Goal: Find specific page/section: Find specific page/section

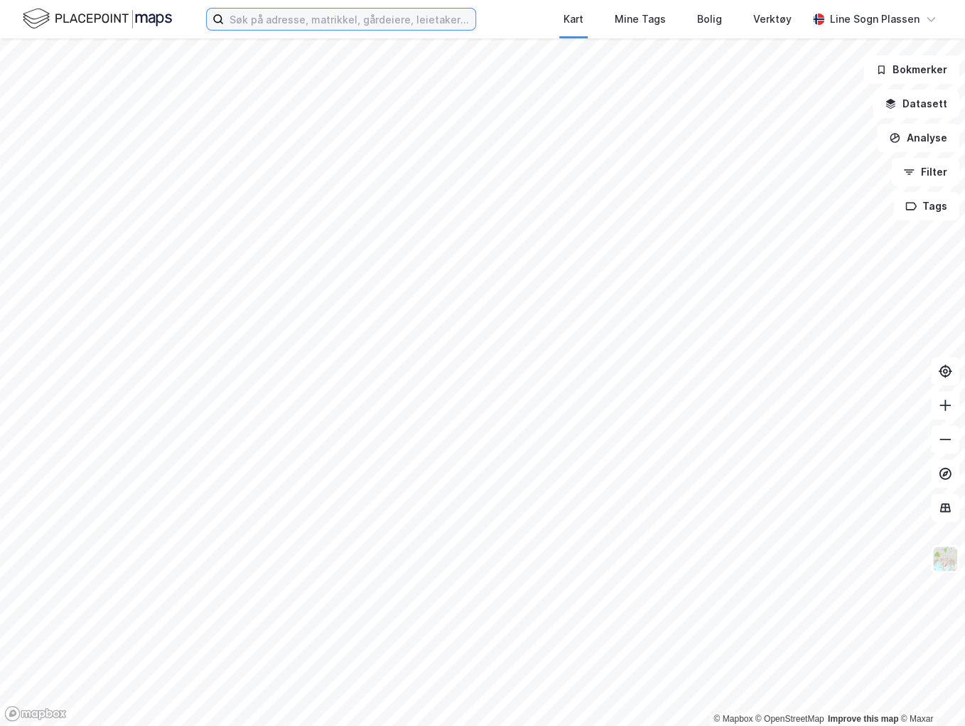
click at [294, 22] on input at bounding box center [350, 19] width 252 height 21
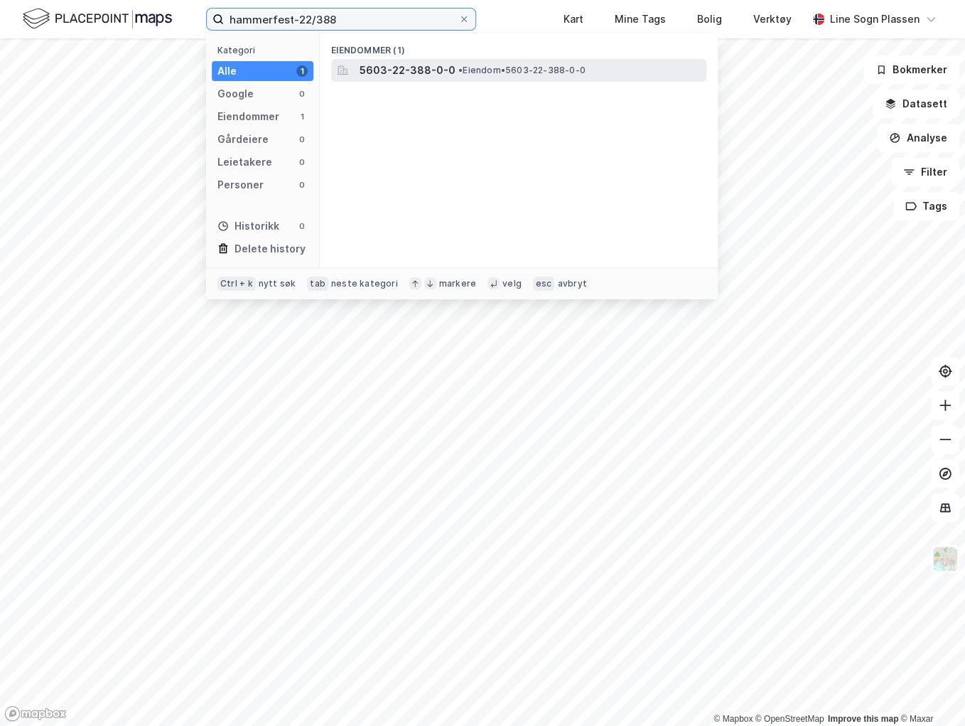
type input "hammerfest-22/388"
click at [420, 69] on span "5603-22-388-0-0" at bounding box center [408, 70] width 96 height 17
